Goal: Navigation & Orientation: Go to known website

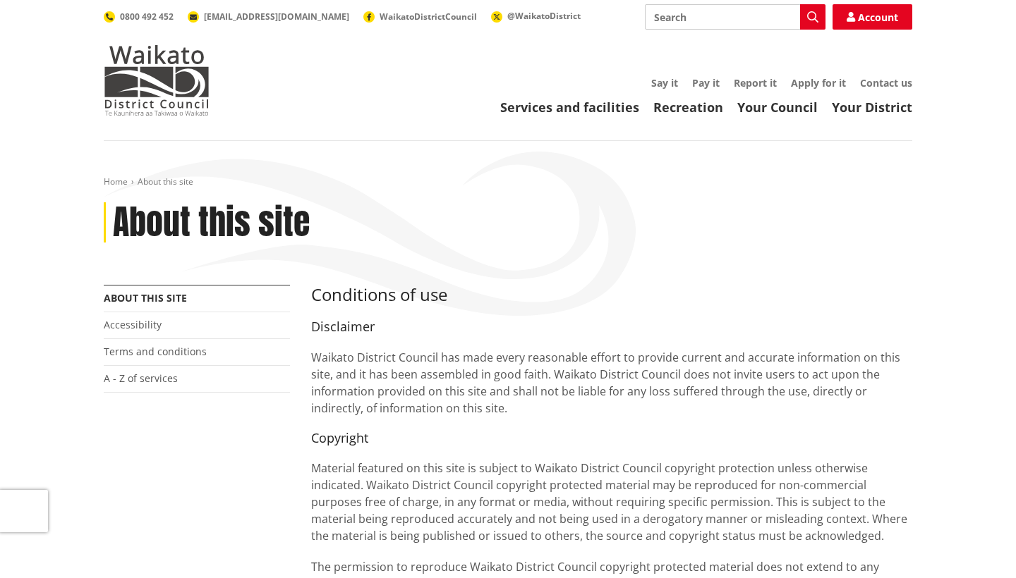
scroll to position [1409, 0]
